Goal: Task Accomplishment & Management: Use online tool/utility

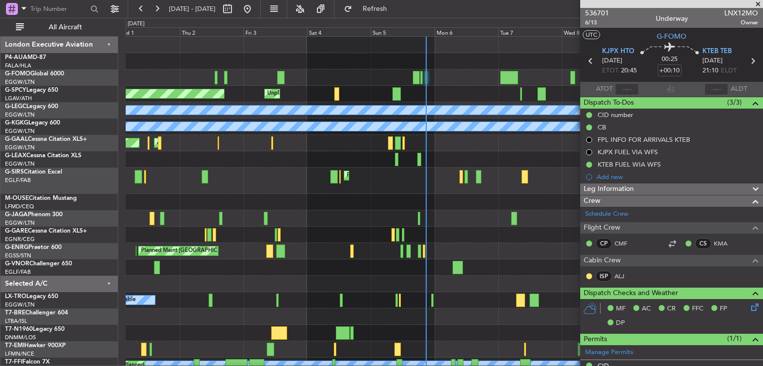
scroll to position [242, 0]
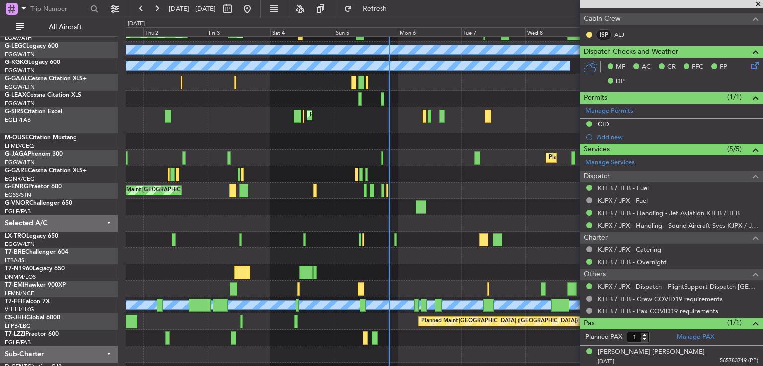
click at [451, 262] on div at bounding box center [444, 256] width 637 height 16
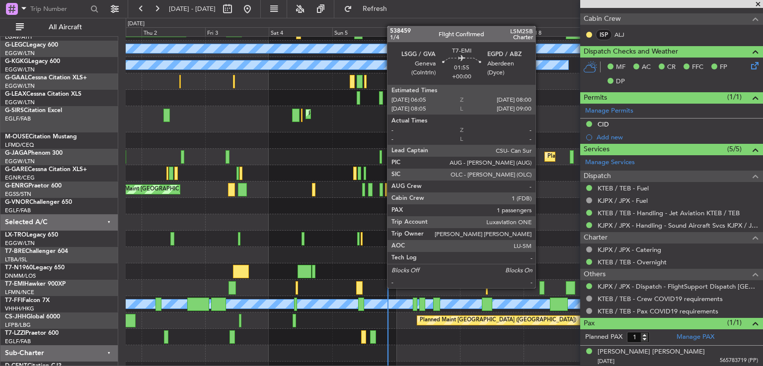
click at [540, 287] on div at bounding box center [541, 288] width 5 height 13
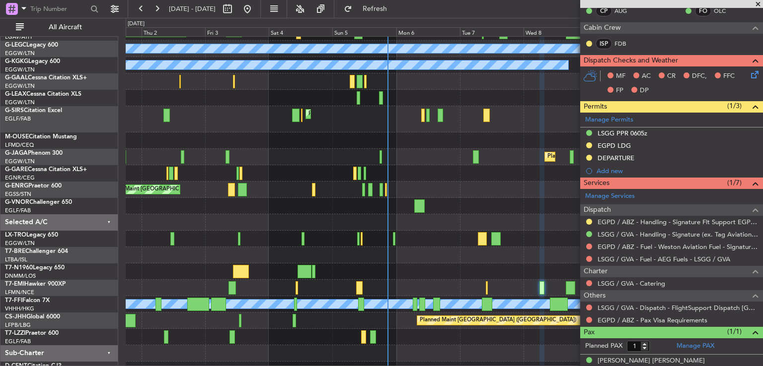
scroll to position [229, 0]
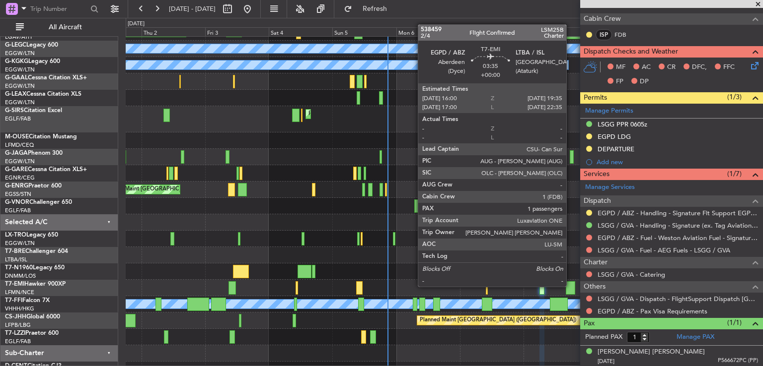
click at [570, 286] on div at bounding box center [571, 288] width 10 height 13
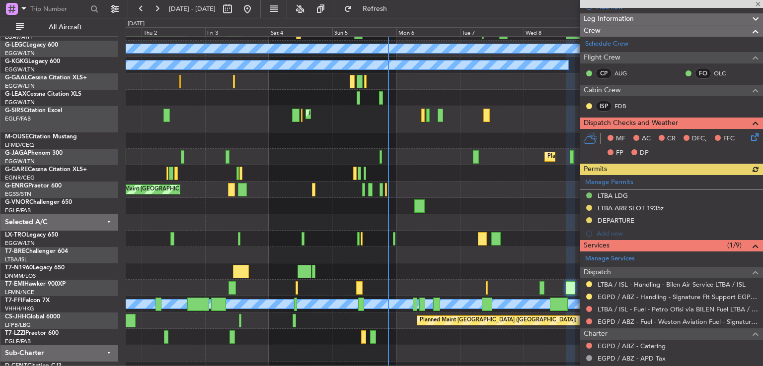
scroll to position [136, 0]
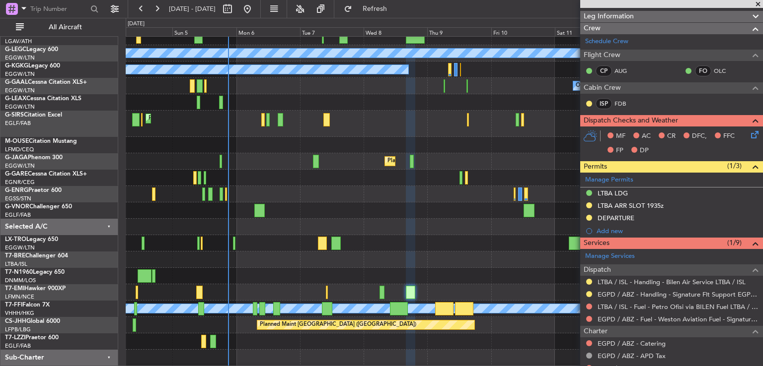
click at [383, 253] on div at bounding box center [444, 260] width 637 height 16
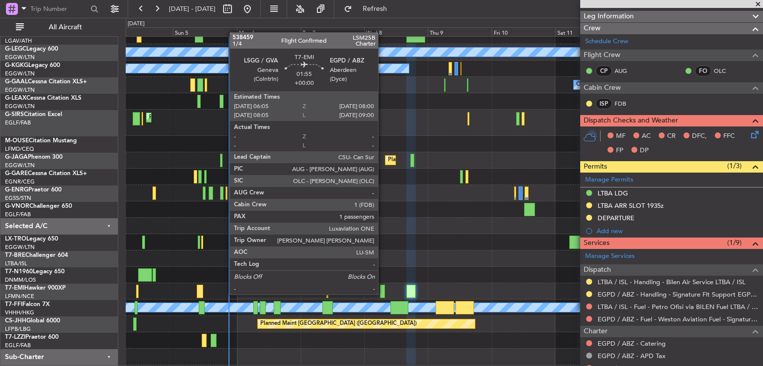
click at [382, 294] on div at bounding box center [382, 291] width 5 height 13
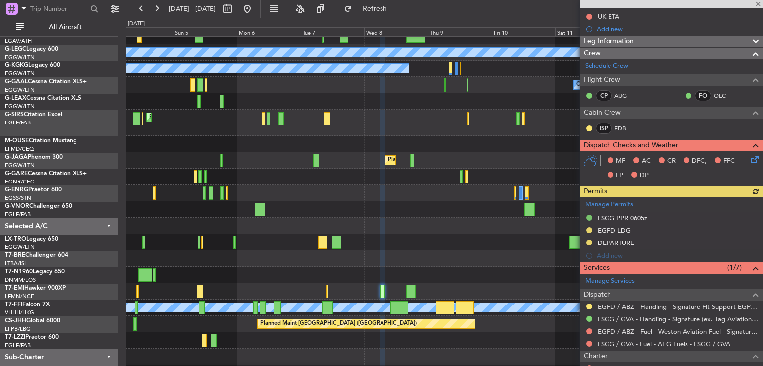
scroll to position [137, 0]
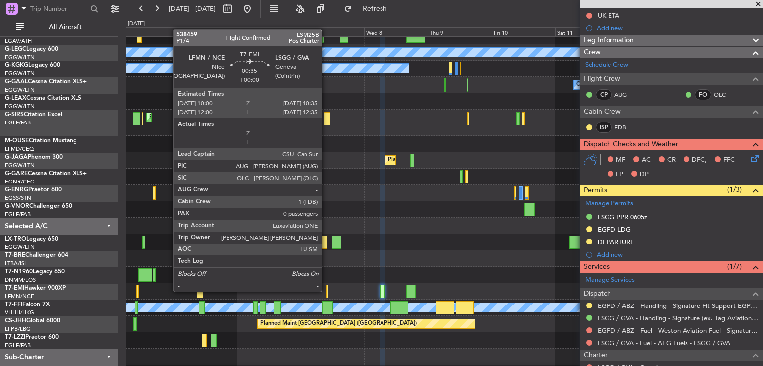
click at [326, 291] on div at bounding box center [327, 291] width 2 height 13
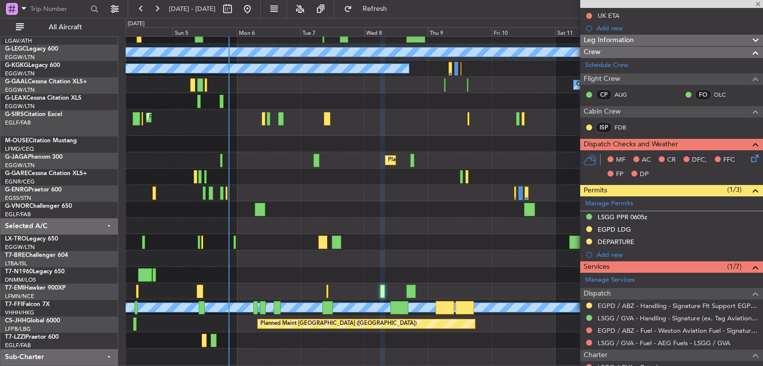
type input "0"
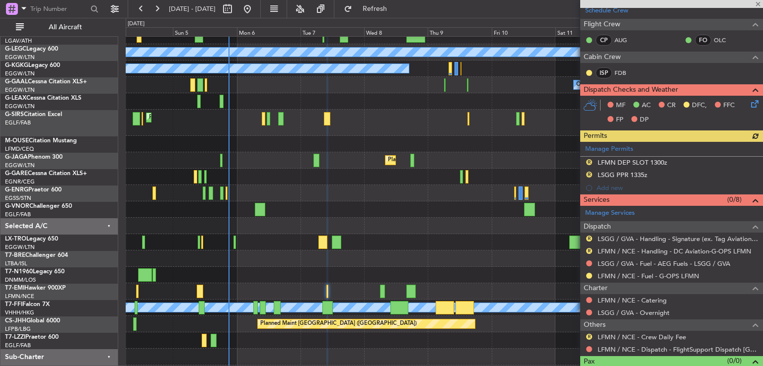
scroll to position [182, 0]
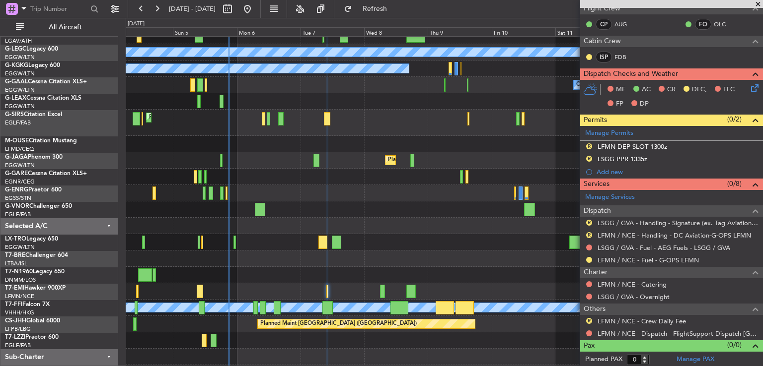
click at [759, 4] on span at bounding box center [758, 4] width 10 height 9
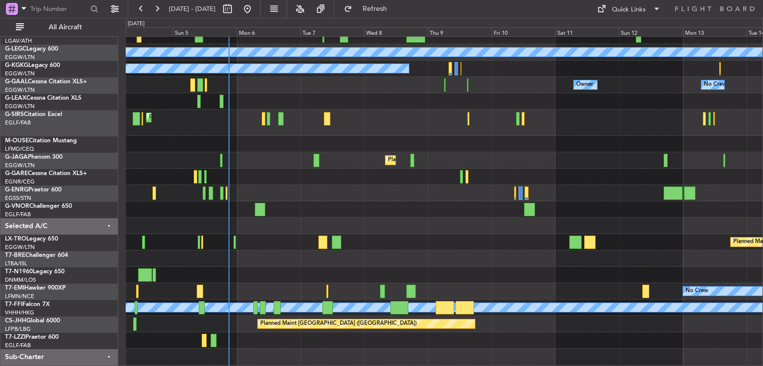
scroll to position [0, 0]
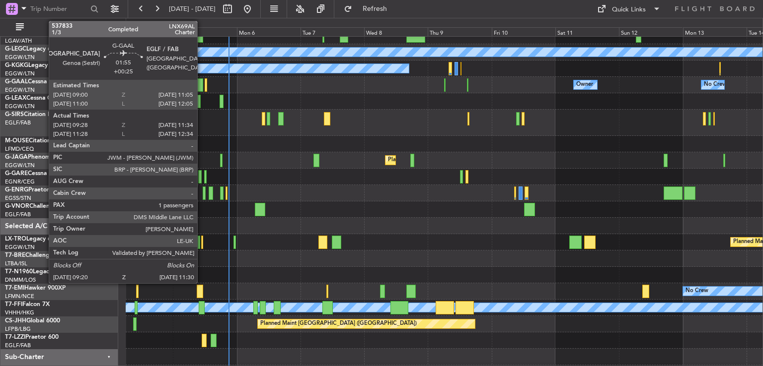
click at [202, 87] on div at bounding box center [200, 84] width 6 height 13
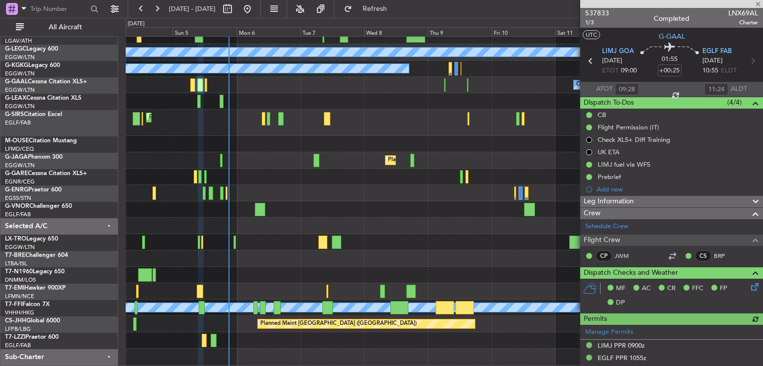
scroll to position [44, 0]
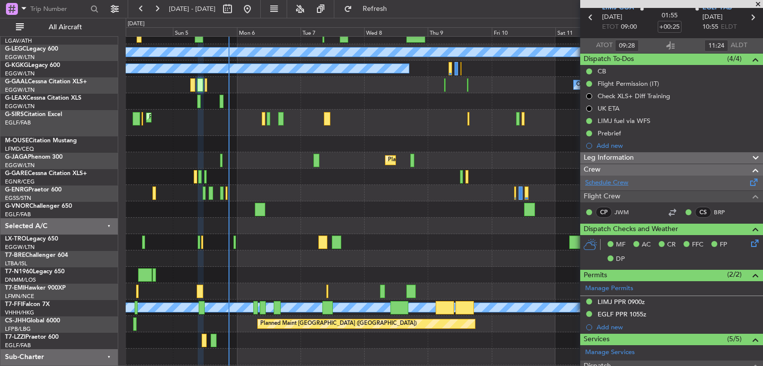
click at [616, 181] on link "Schedule Crew" at bounding box center [606, 183] width 43 height 10
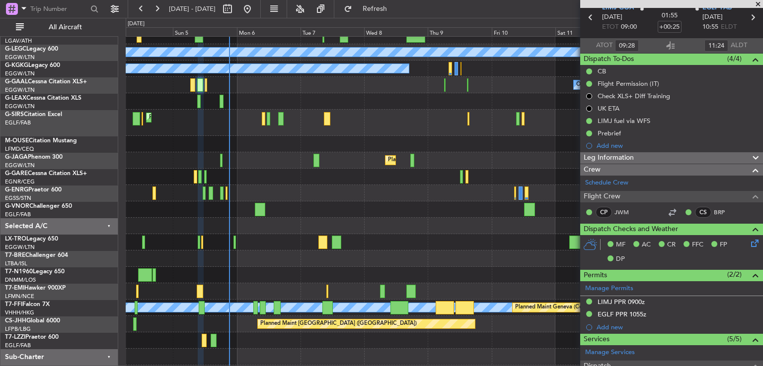
click at [759, 3] on span at bounding box center [758, 4] width 10 height 9
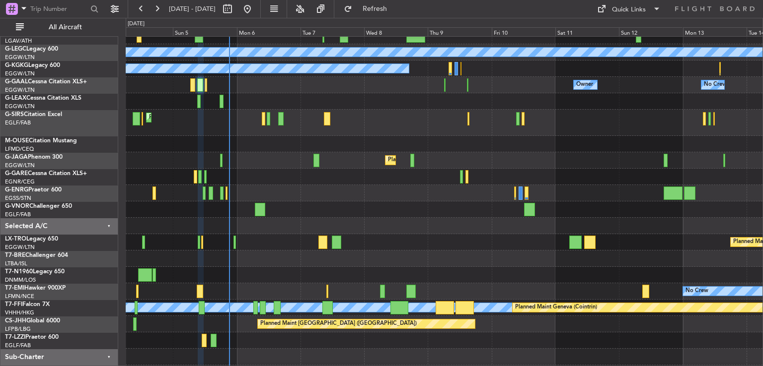
type input "0"
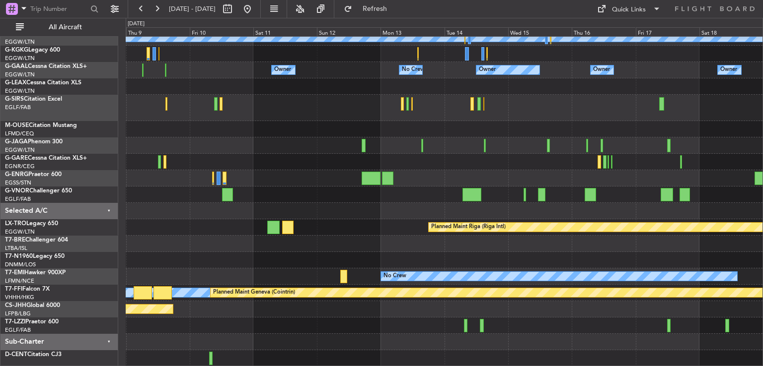
scroll to position [73, 0]
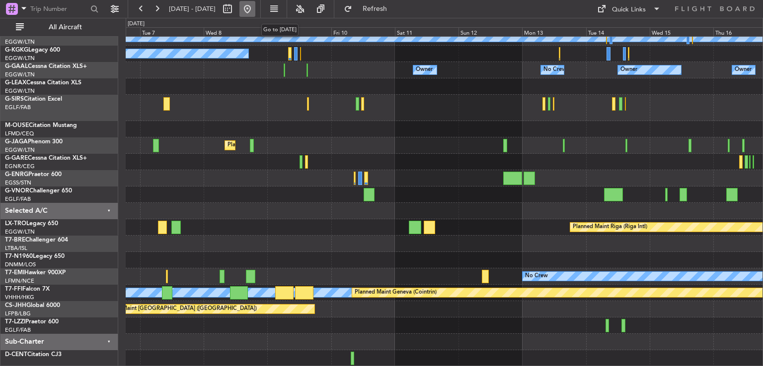
click at [255, 9] on button at bounding box center [247, 9] width 16 height 16
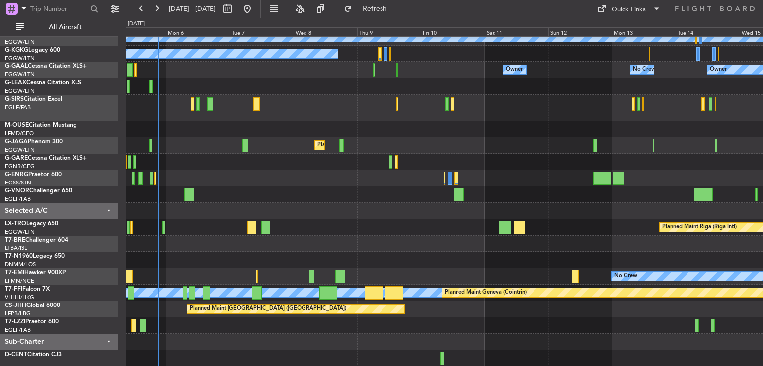
click at [363, 182] on div "Unplanned Maint [GEOGRAPHIC_DATA] A/C Unavailable [GEOGRAPHIC_DATA] ([GEOGRAPHI…" at bounding box center [444, 165] width 637 height 403
click at [255, 14] on button at bounding box center [247, 9] width 16 height 16
